Goal: Information Seeking & Learning: Learn about a topic

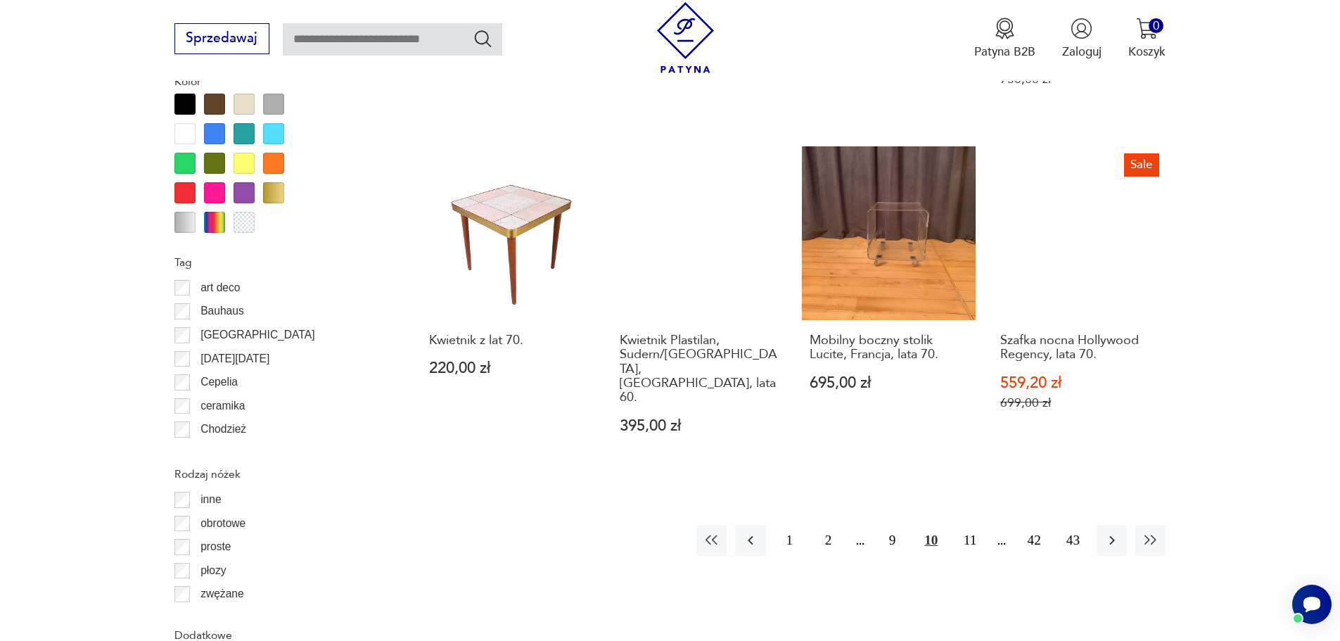
scroll to position [1593, 0]
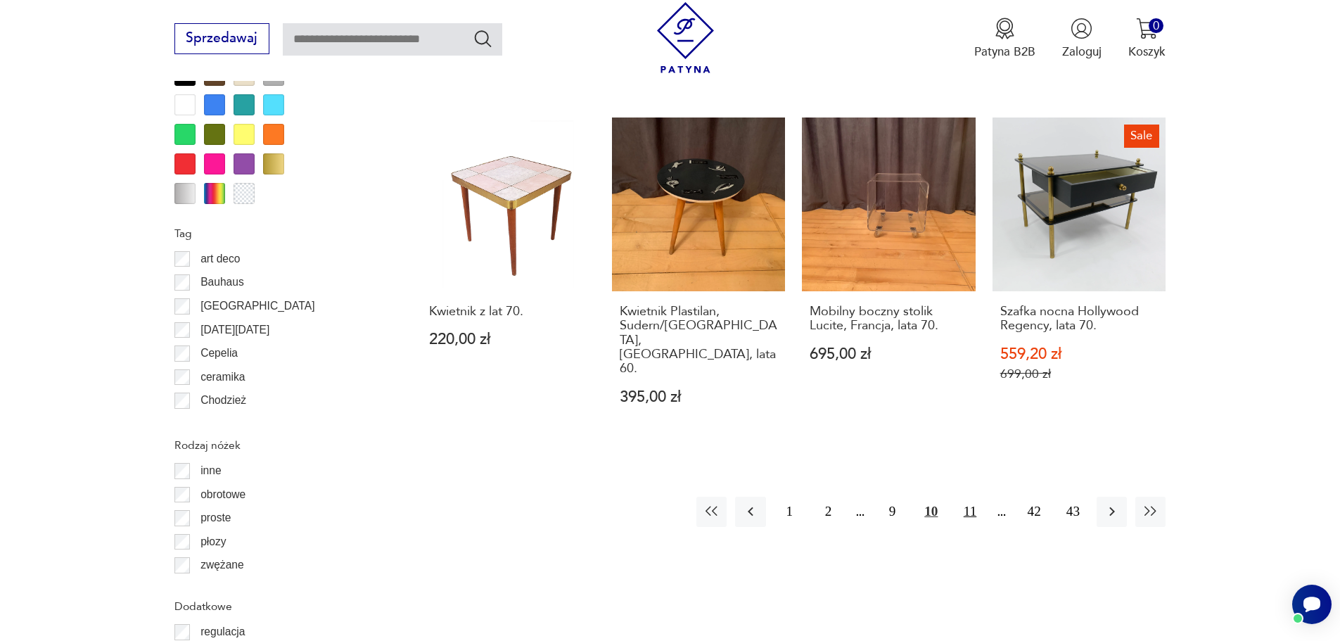
click at [968, 496] on button "11" at bounding box center [969, 511] width 30 height 30
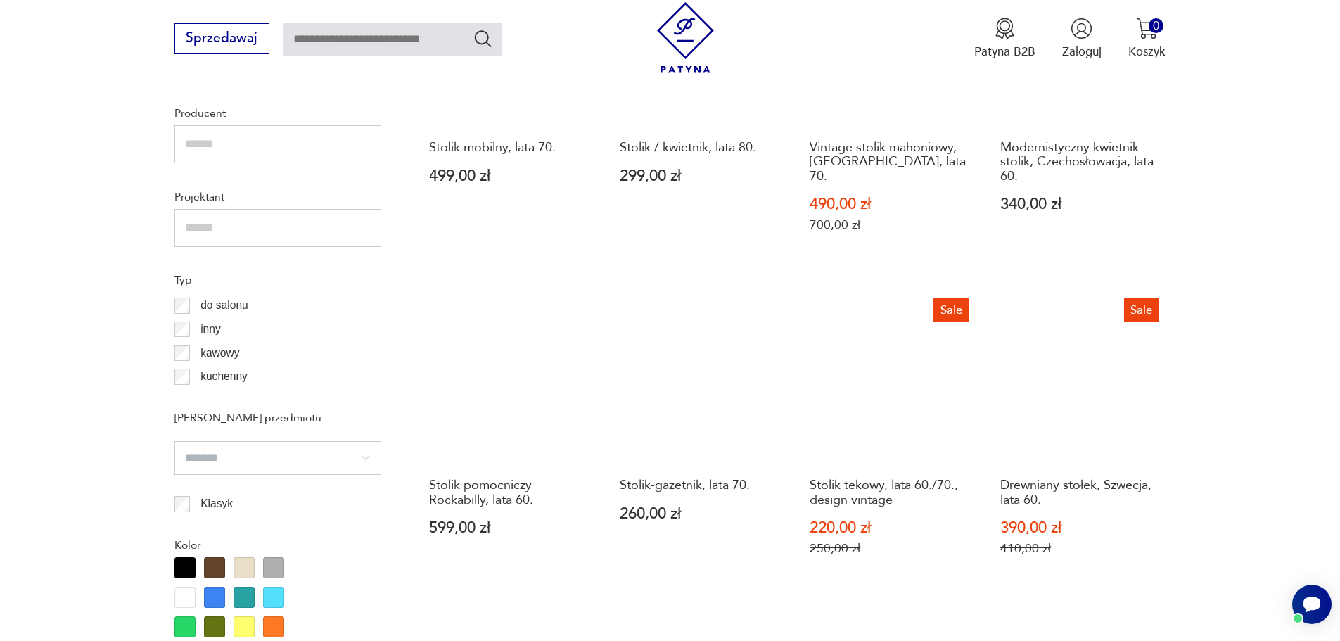
scroll to position [1523, 0]
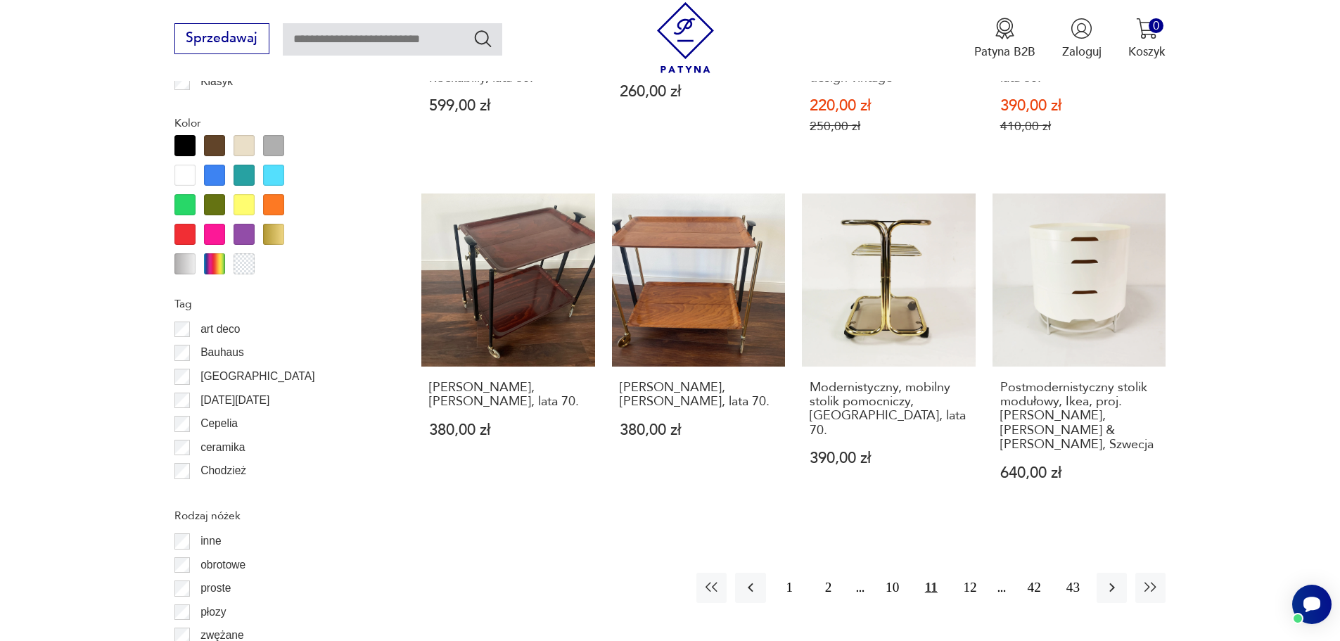
drag, startPoint x: 967, startPoint y: 563, endPoint x: 980, endPoint y: 540, distance: 26.2
click at [967, 572] on button "12" at bounding box center [969, 587] width 30 height 30
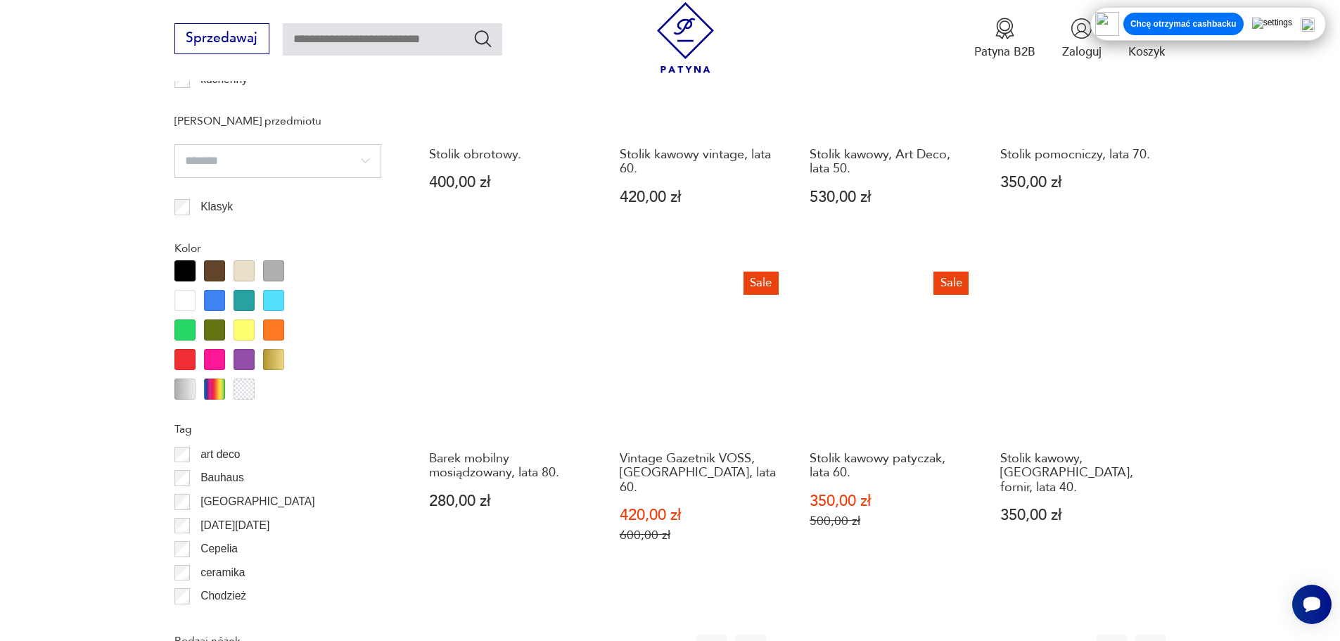
scroll to position [1593, 0]
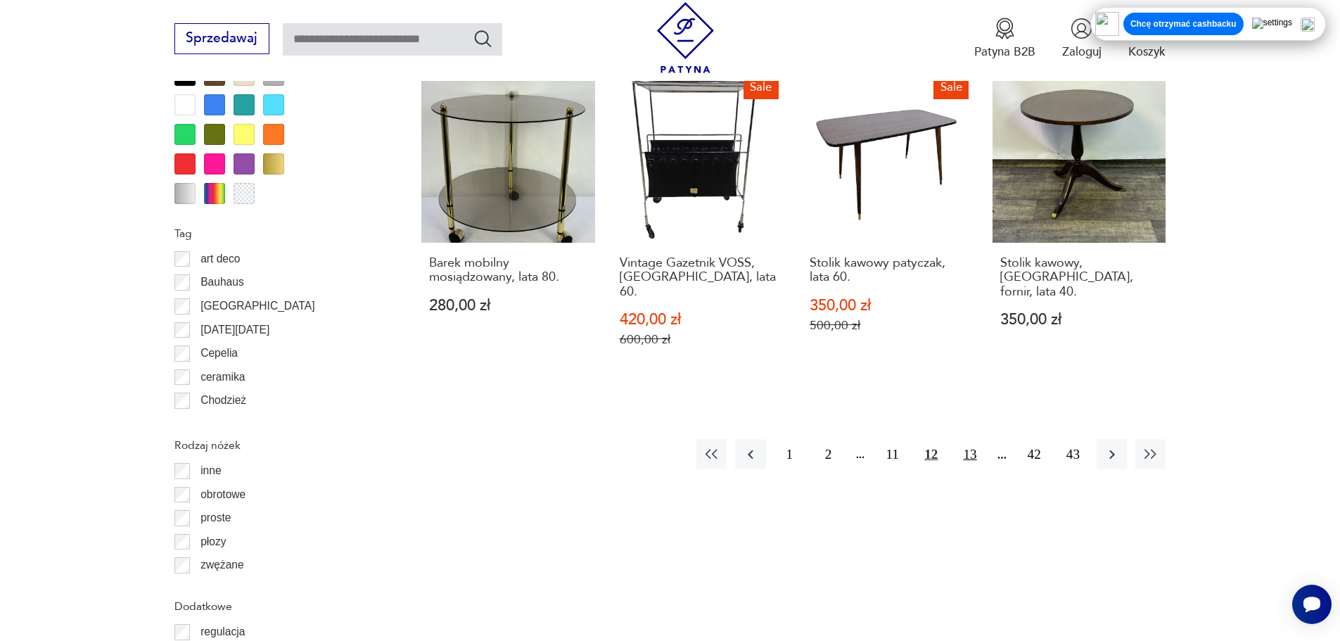
click at [966, 442] on button "13" at bounding box center [969, 454] width 30 height 30
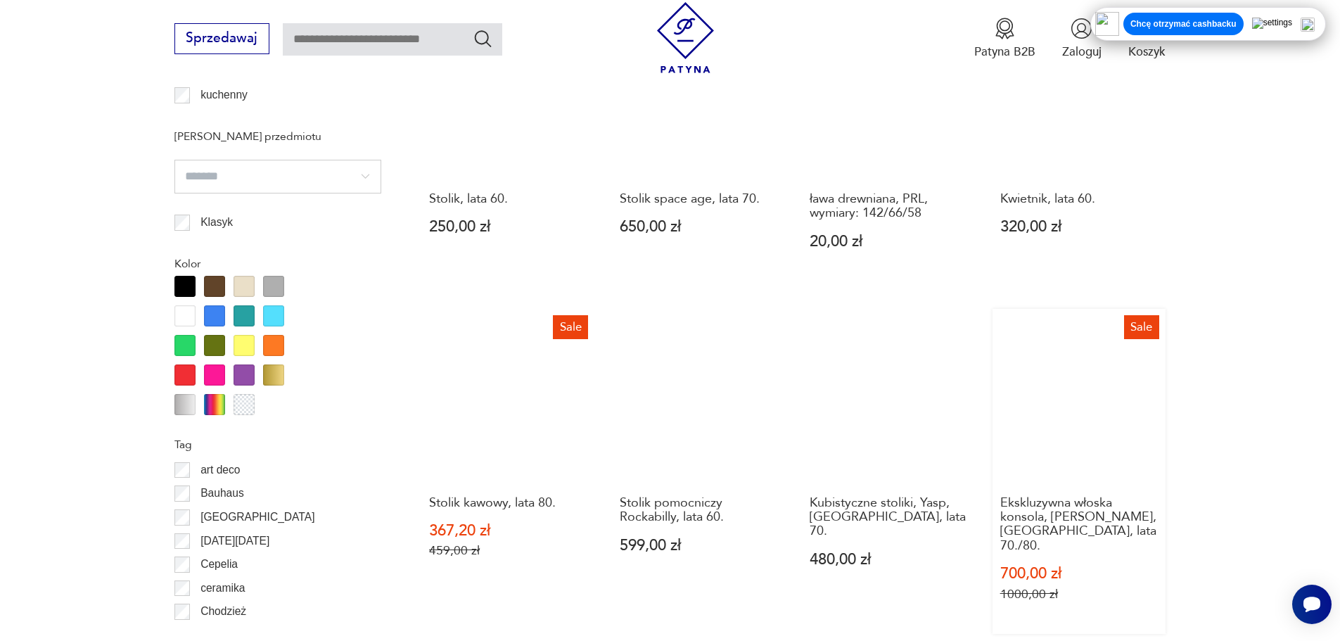
scroll to position [1804, 0]
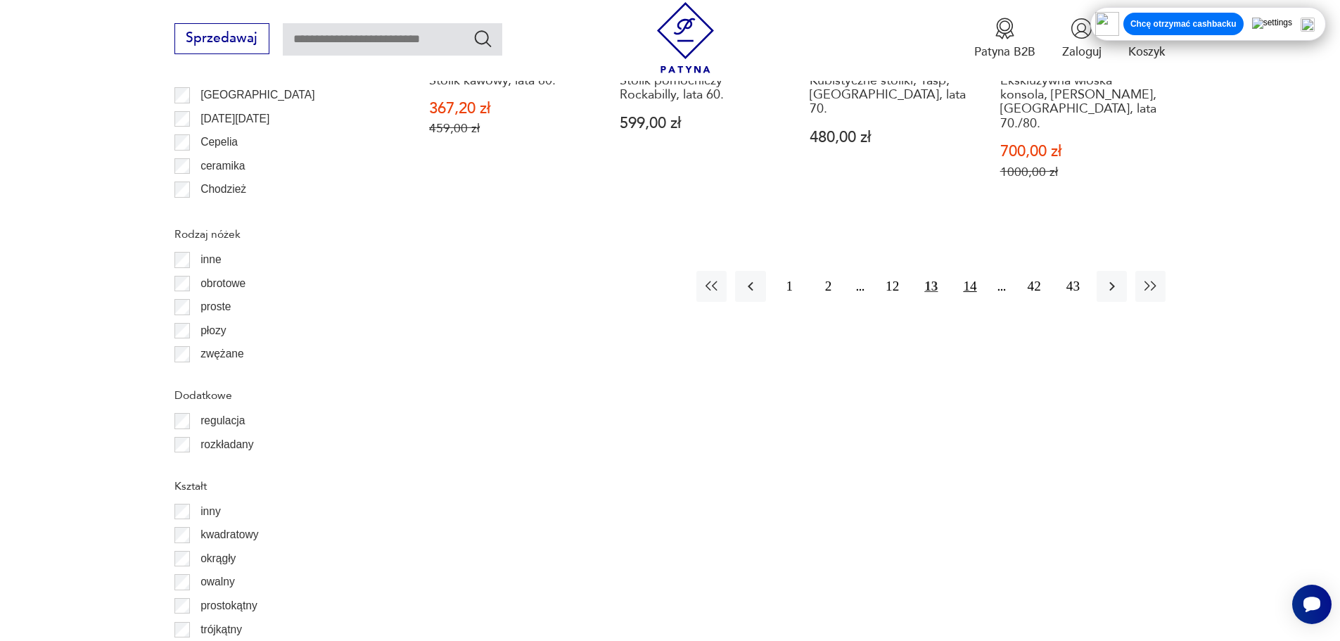
click at [969, 271] on button "14" at bounding box center [969, 286] width 30 height 30
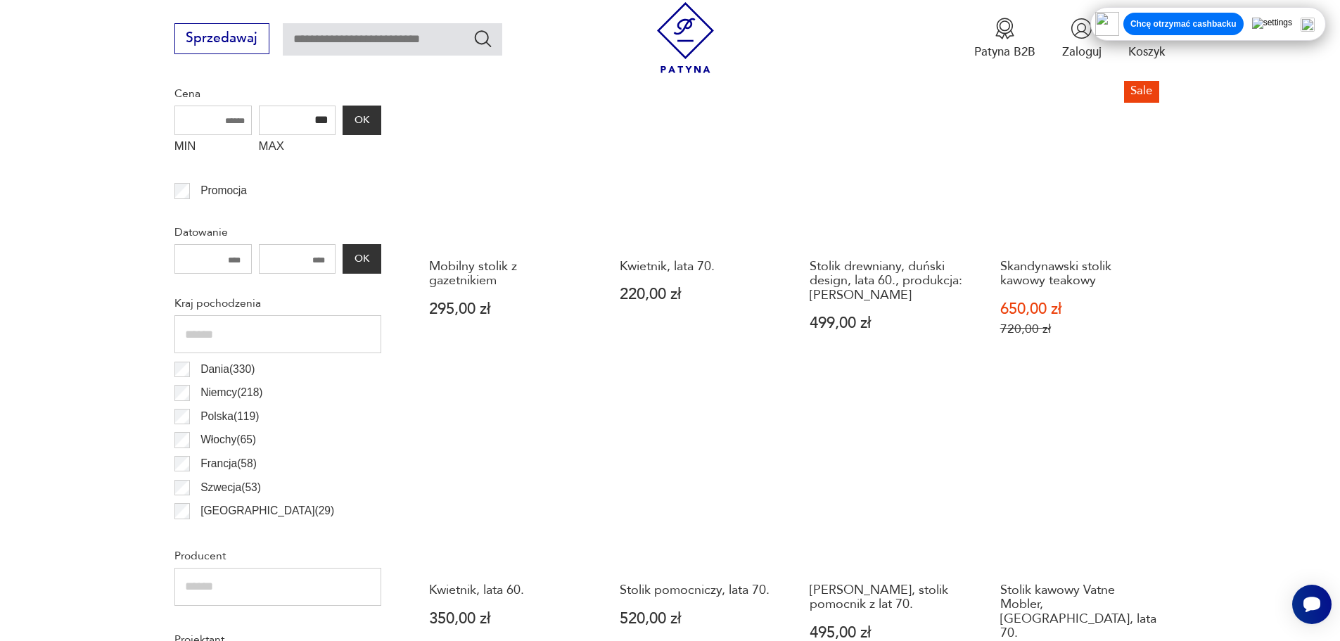
scroll to position [534, 0]
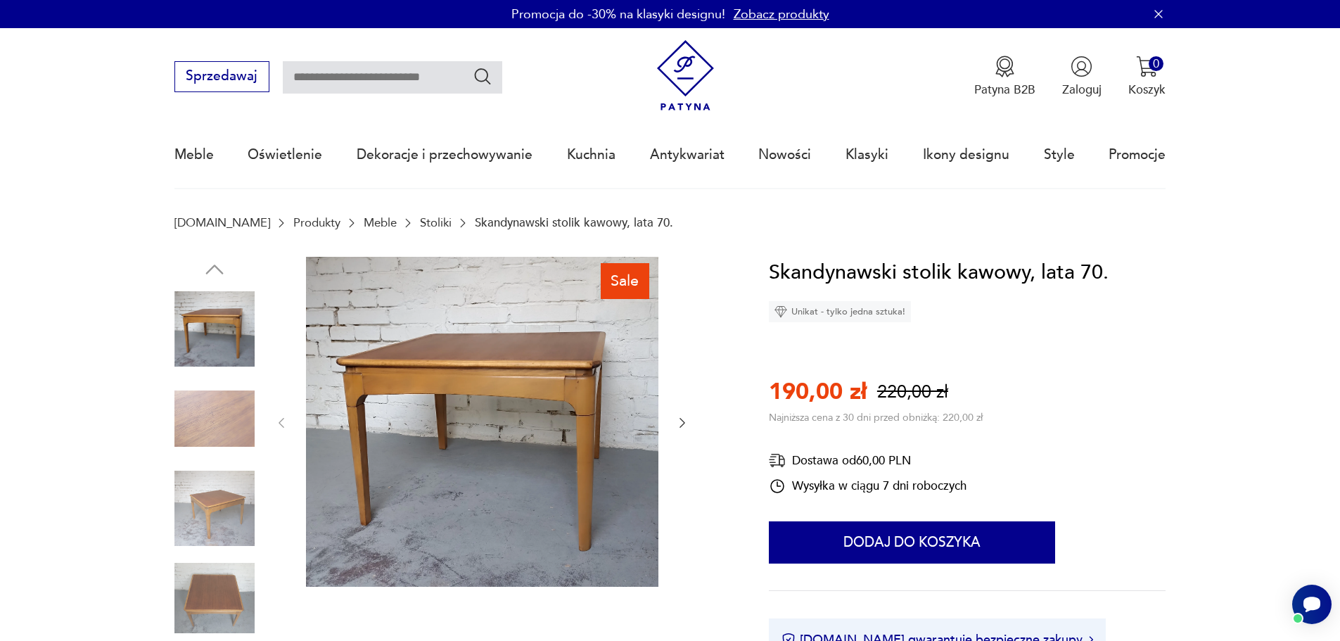
click at [225, 508] on img at bounding box center [214, 508] width 80 height 80
